Goal: Task Accomplishment & Management: Use online tool/utility

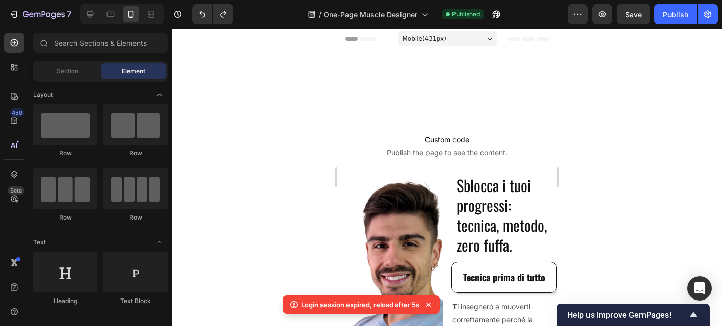
scroll to position [619, 0]
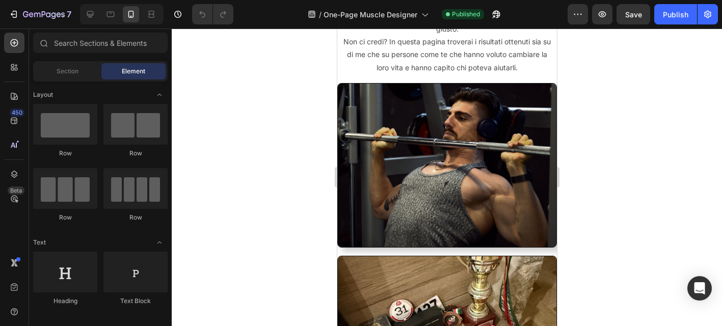
scroll to position [648, 0]
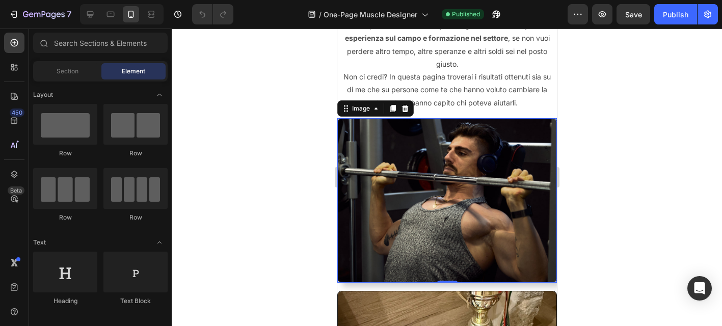
click at [519, 137] on img at bounding box center [447, 200] width 220 height 165
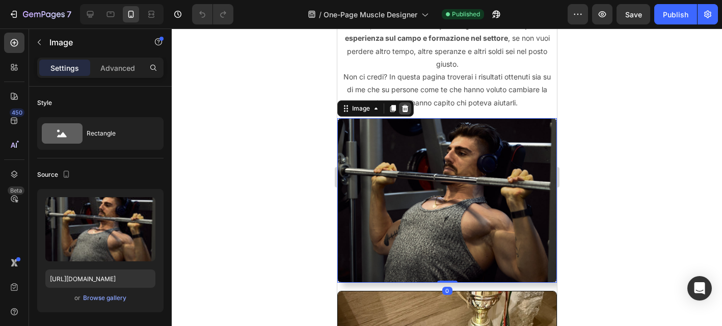
click at [407, 102] on div at bounding box center [405, 108] width 12 height 12
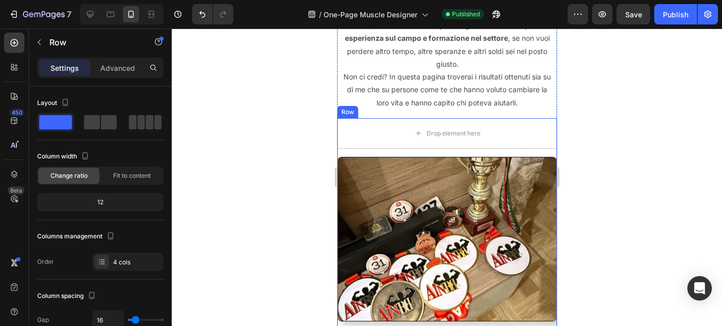
click at [428, 141] on div "Drop element here Image Image Image Row" at bounding box center [447, 311] width 220 height 386
click at [398, 105] on icon at bounding box center [400, 108] width 7 height 7
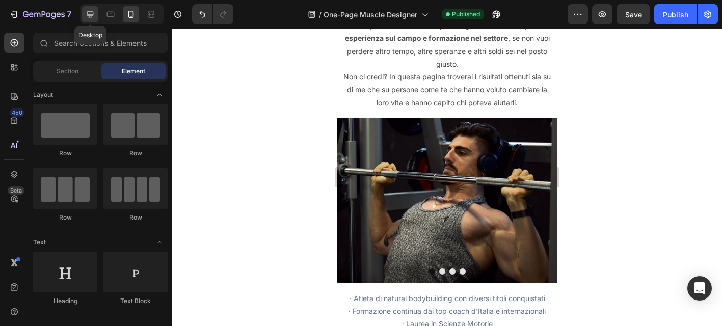
click at [87, 14] on icon at bounding box center [90, 14] width 7 height 7
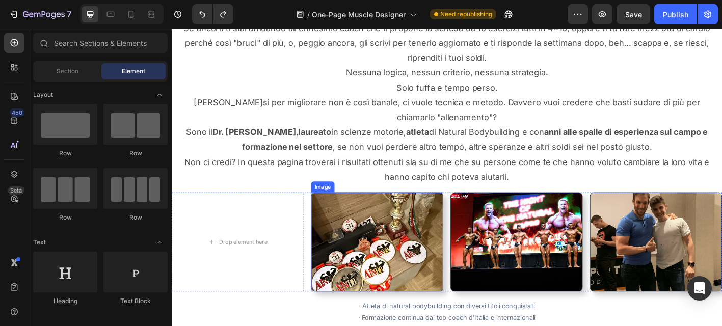
scroll to position [552, 0]
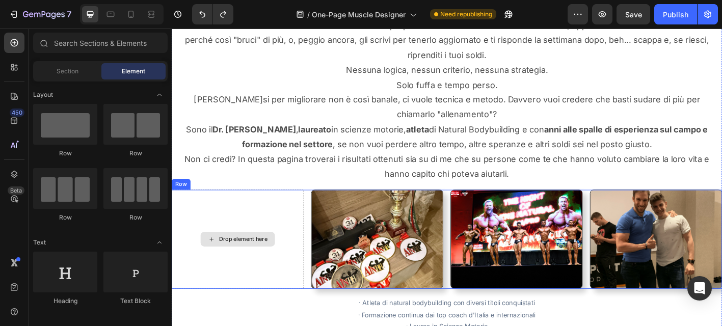
click at [253, 242] on div "Drop element here" at bounding box center [245, 263] width 147 height 110
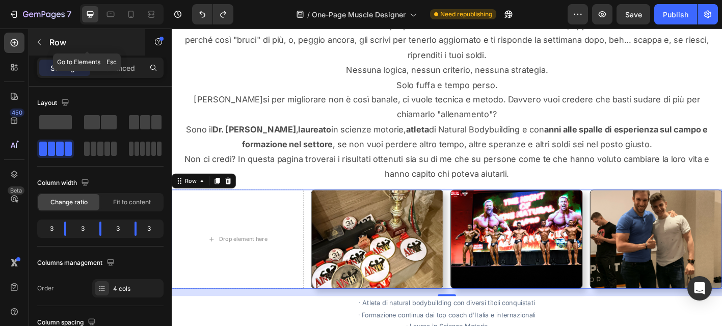
click at [40, 40] on icon "button" at bounding box center [39, 43] width 3 height 6
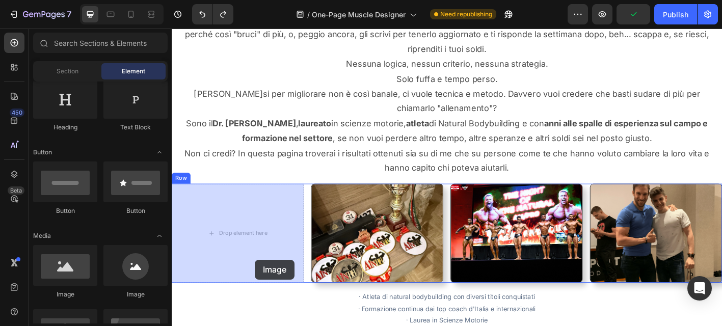
scroll to position [568, 0]
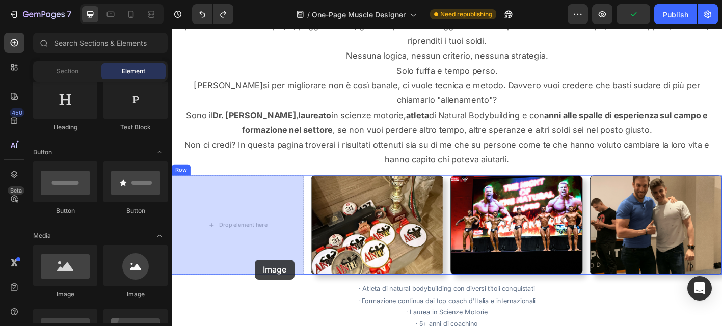
drag, startPoint x: 245, startPoint y: 302, endPoint x: 257, endPoint y: 273, distance: 30.9
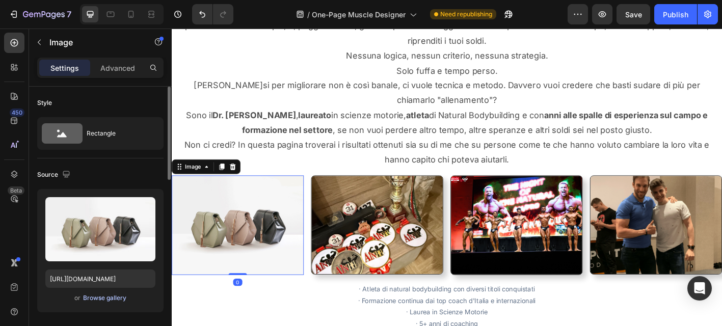
click at [105, 297] on div "Browse gallery" at bounding box center [104, 298] width 43 height 9
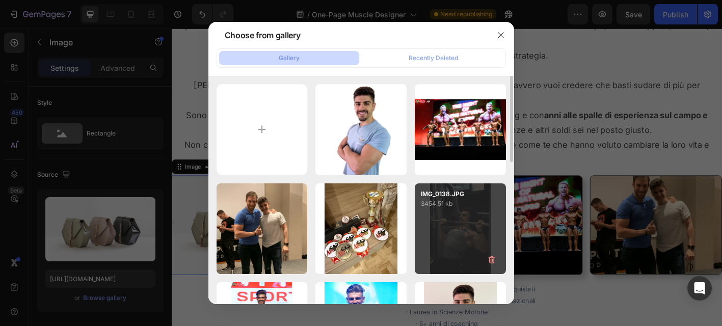
click at [476, 228] on div "IMG_0138.JPG 3454.51 kb" at bounding box center [460, 229] width 91 height 91
type input "https://cdn.shopify.com/s/files/1/0760/7458/2282/files/gempages_517392808265384…"
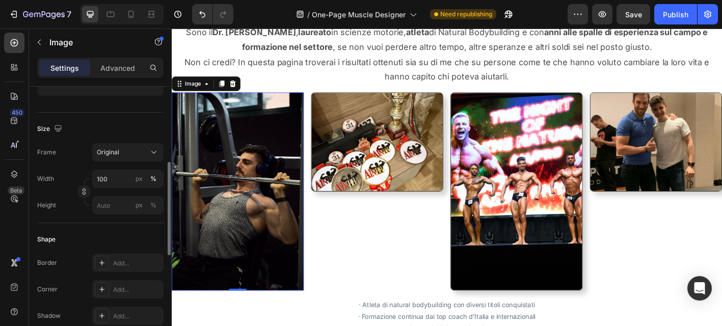
scroll to position [209, 0]
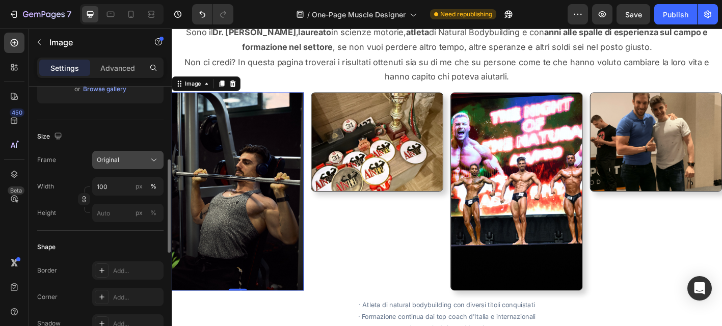
click at [139, 156] on div "Original" at bounding box center [122, 160] width 50 height 9
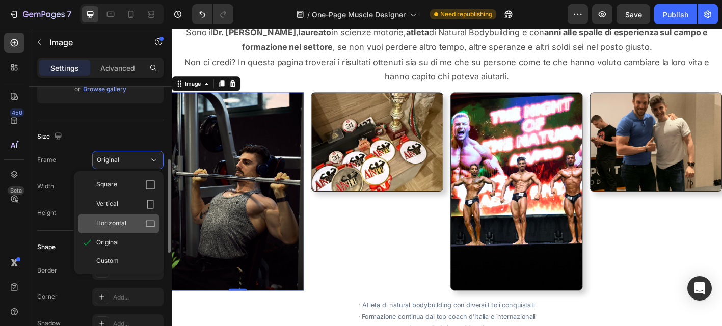
click at [139, 222] on div "Horizontal" at bounding box center [125, 224] width 59 height 10
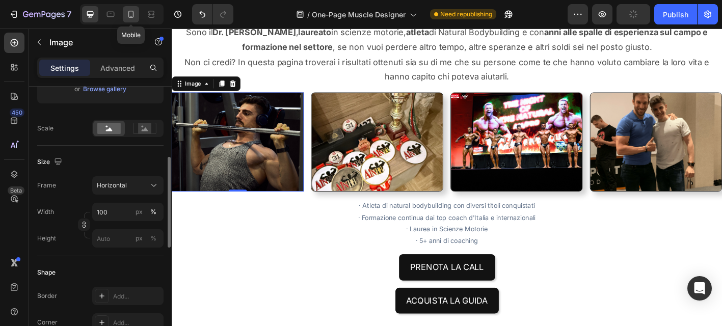
click at [133, 15] on icon at bounding box center [131, 14] width 10 height 10
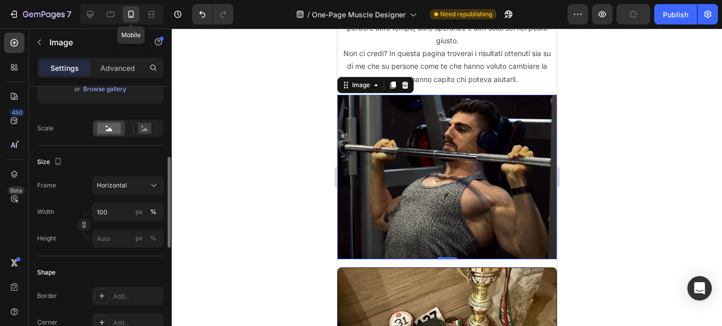
scroll to position [689, 0]
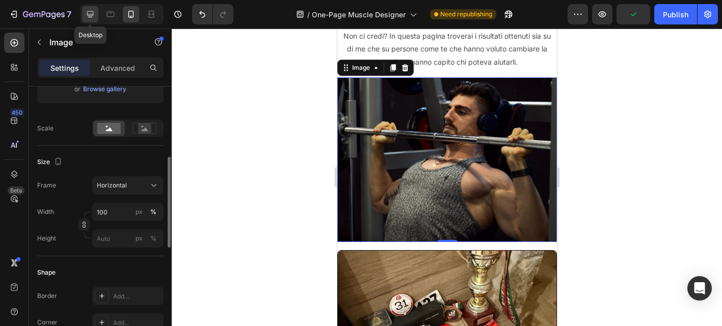
click at [89, 11] on icon at bounding box center [90, 14] width 7 height 7
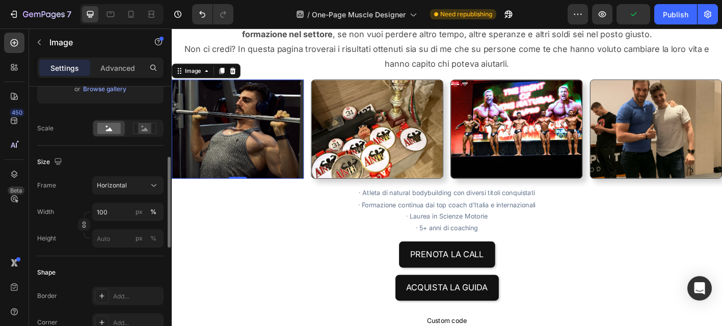
scroll to position [695, 0]
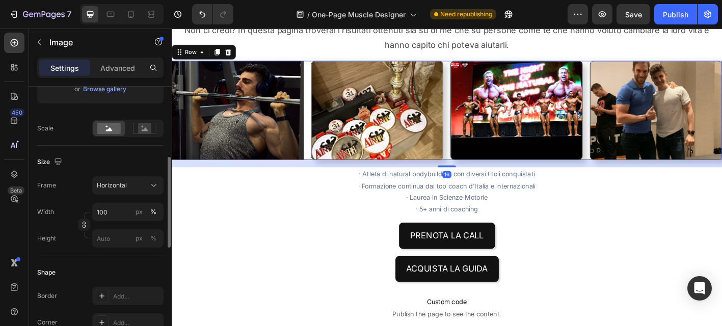
click at [323, 66] on div "Image Image Image Image Row 16" at bounding box center [478, 119] width 612 height 110
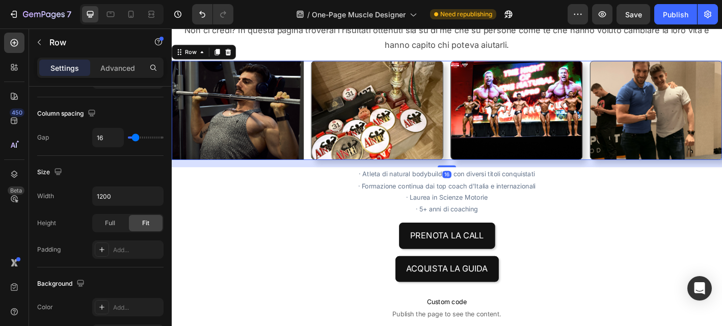
scroll to position [0, 0]
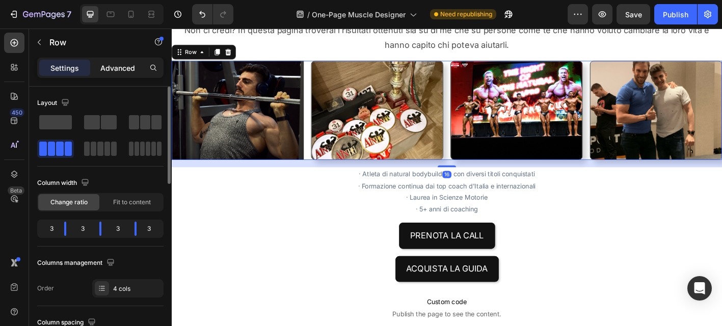
click at [124, 65] on p "Advanced" at bounding box center [117, 68] width 35 height 11
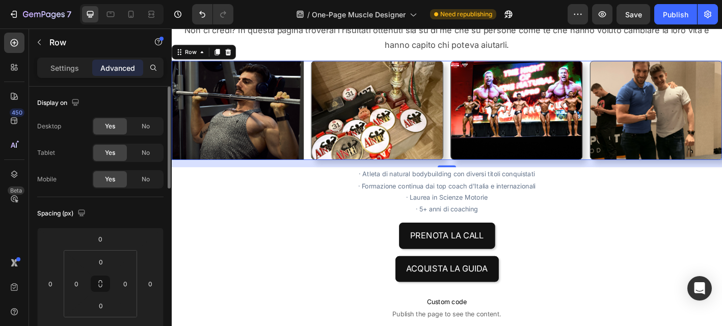
scroll to position [1, 0]
click at [145, 185] on div "No" at bounding box center [146, 179] width 34 height 16
click at [132, 14] on icon at bounding box center [131, 14] width 10 height 10
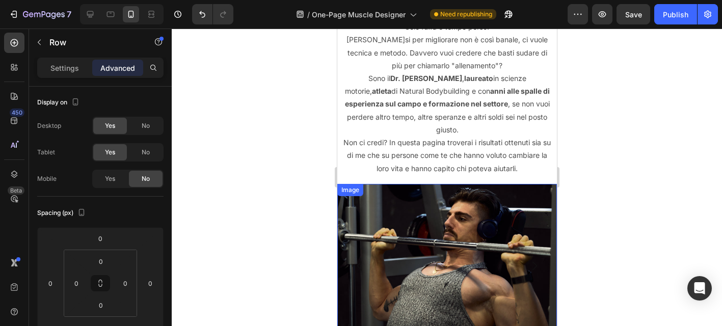
scroll to position [478, 0]
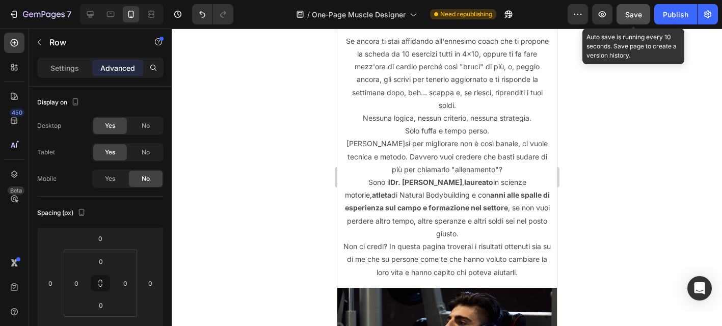
click at [626, 10] on span "Save" at bounding box center [634, 14] width 17 height 9
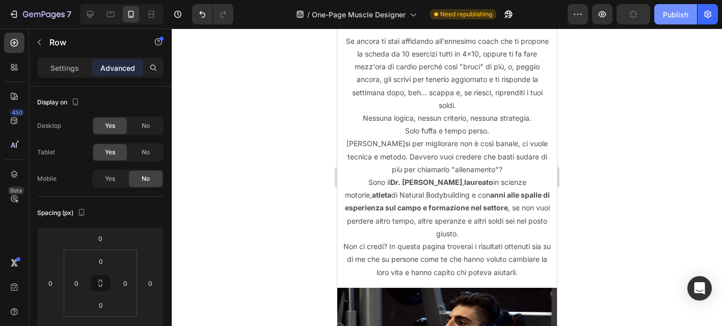
click at [667, 10] on div "Publish" at bounding box center [675, 14] width 25 height 11
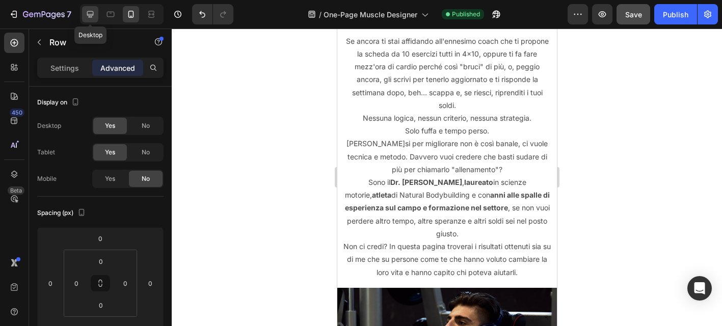
click at [88, 20] on div at bounding box center [90, 14] width 16 height 16
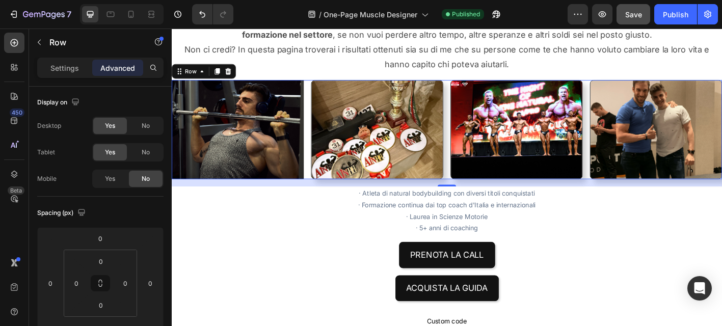
scroll to position [695, 0]
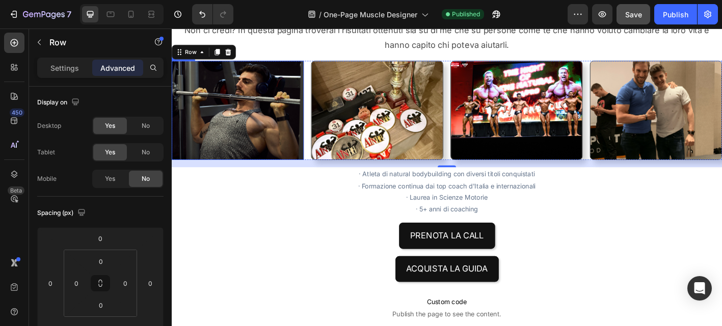
click at [294, 151] on img at bounding box center [245, 119] width 147 height 110
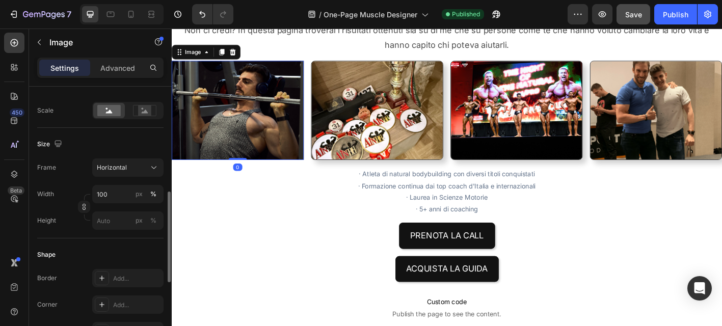
scroll to position [263, 0]
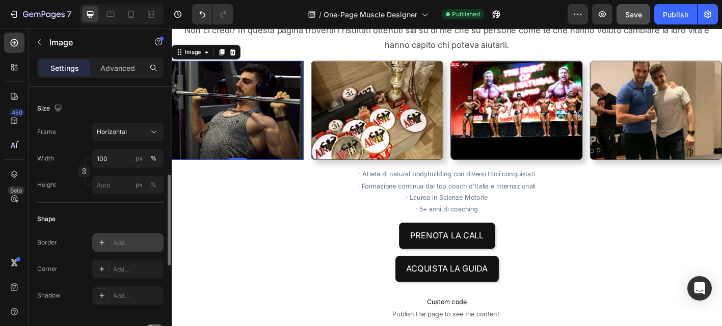
click at [143, 246] on div "Add..." at bounding box center [137, 243] width 48 height 9
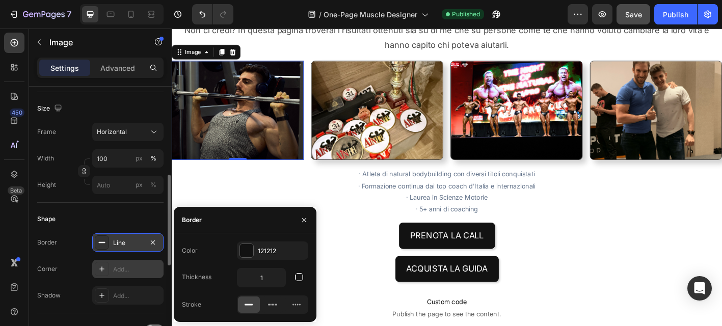
click at [141, 270] on div "Add..." at bounding box center [137, 269] width 48 height 9
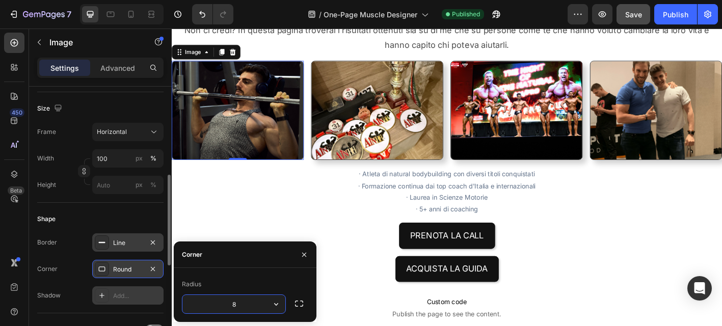
click at [136, 293] on div "Add..." at bounding box center [137, 296] width 48 height 9
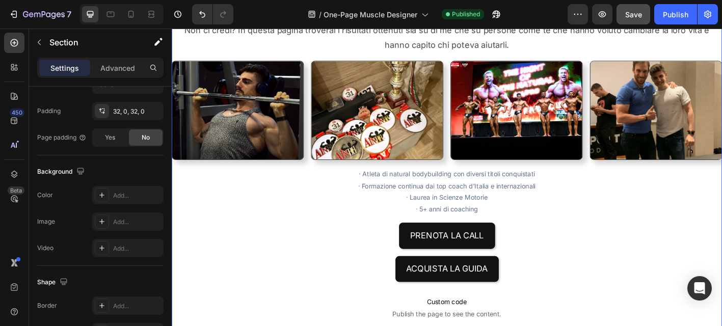
scroll to position [0, 0]
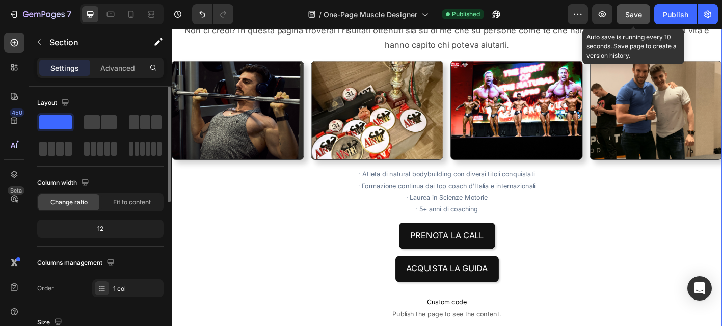
click at [630, 15] on span "Save" at bounding box center [634, 14] width 17 height 9
click at [670, 15] on div "Publish" at bounding box center [675, 14] width 25 height 11
